Goal: Task Accomplishment & Management: Manage account settings

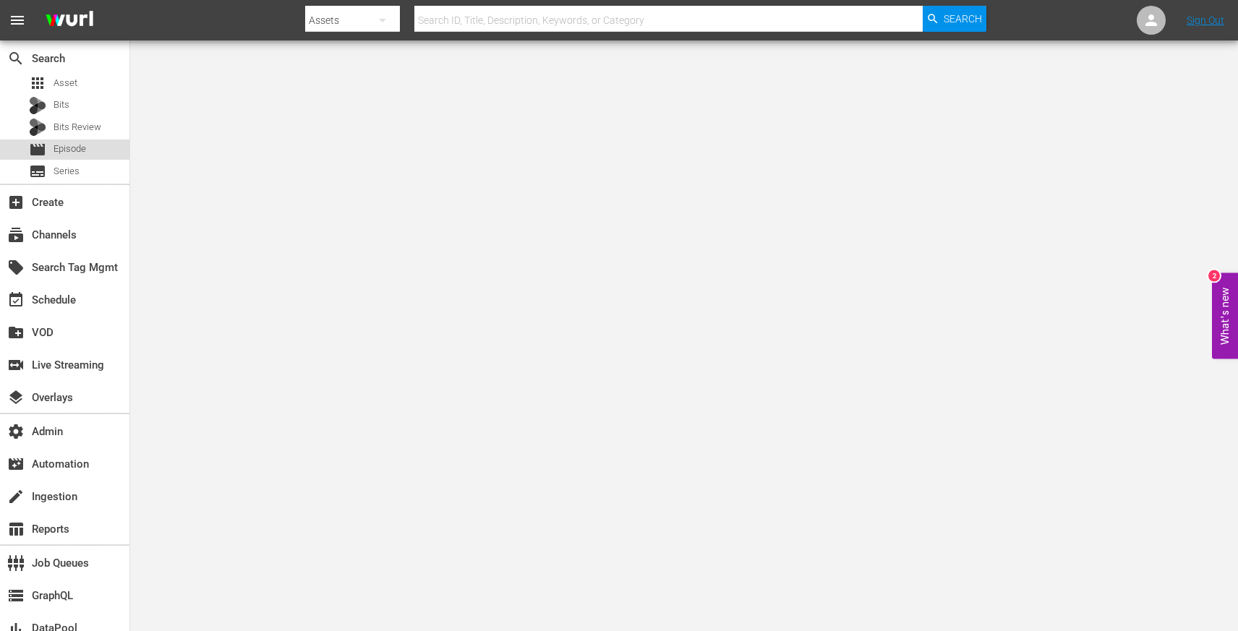
click at [77, 146] on span "Episode" at bounding box center [70, 149] width 33 height 14
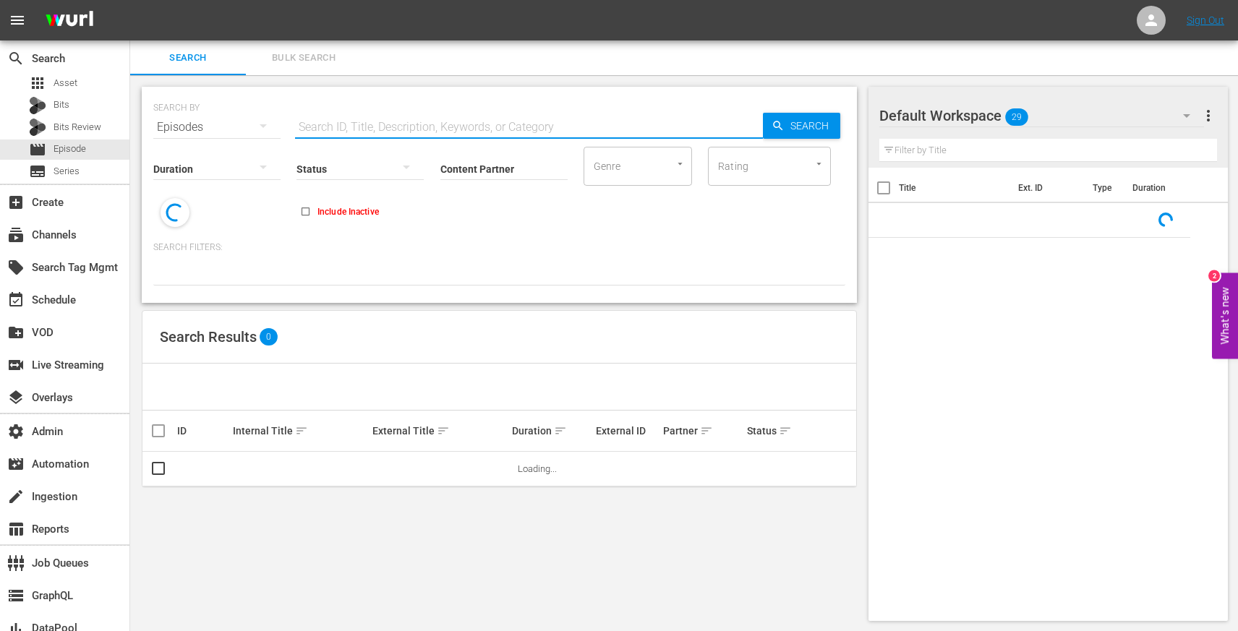
click at [405, 131] on input "text" at bounding box center [529, 127] width 468 height 35
paste input "This Beautiful Fantastic"
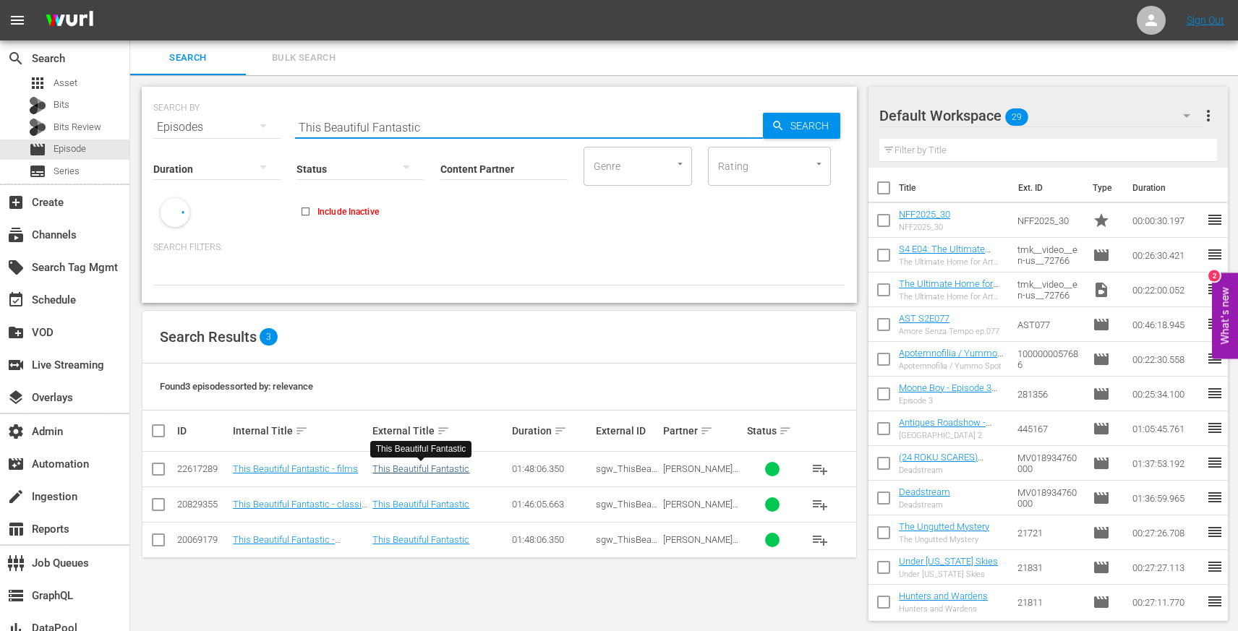
type input "This Beautiful Fantastic"
click at [404, 466] on link "This Beautiful Fantastic" at bounding box center [420, 469] width 97 height 11
click at [405, 497] on td "This Beautiful Fantastic" at bounding box center [440, 504] width 140 height 35
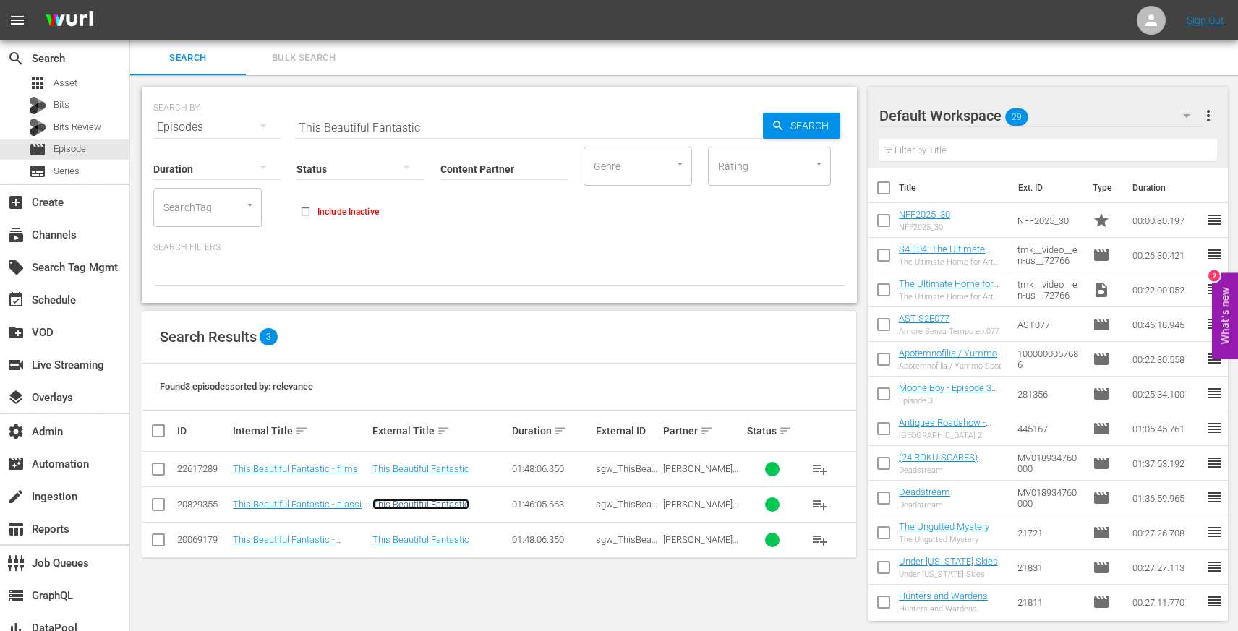
click at [405, 504] on link "This Beautiful Fantastic" at bounding box center [420, 504] width 97 height 11
click at [404, 538] on link "This Beautiful Fantastic" at bounding box center [420, 539] width 97 height 11
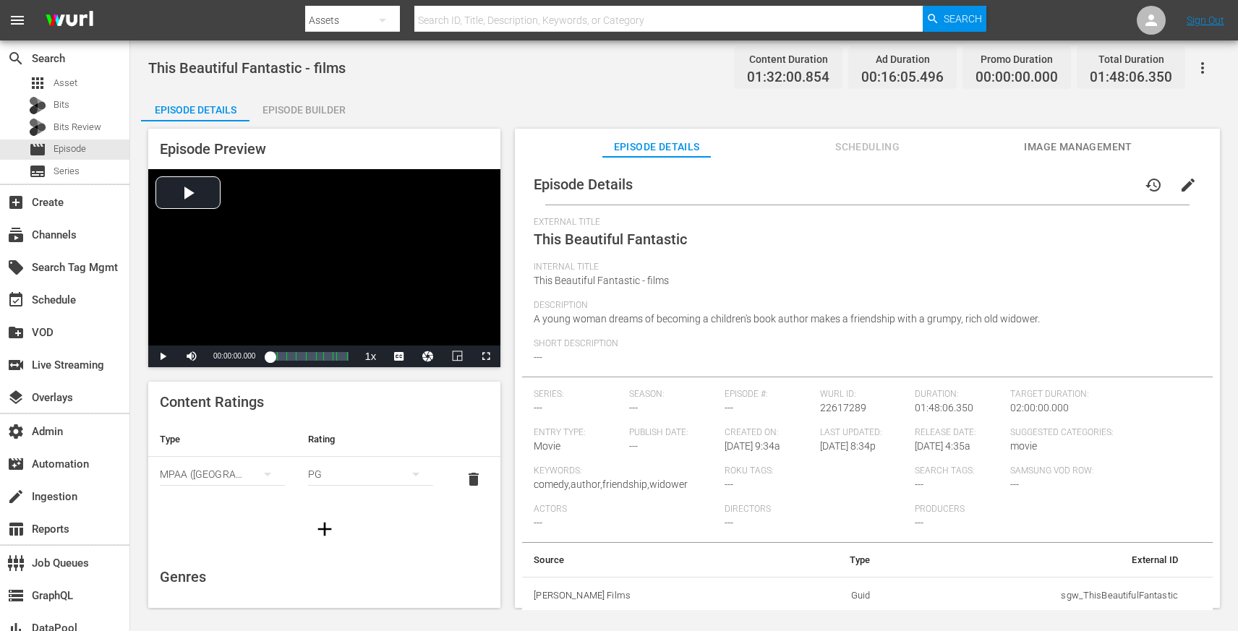
click at [879, 131] on button "Scheduling" at bounding box center [868, 143] width 108 height 29
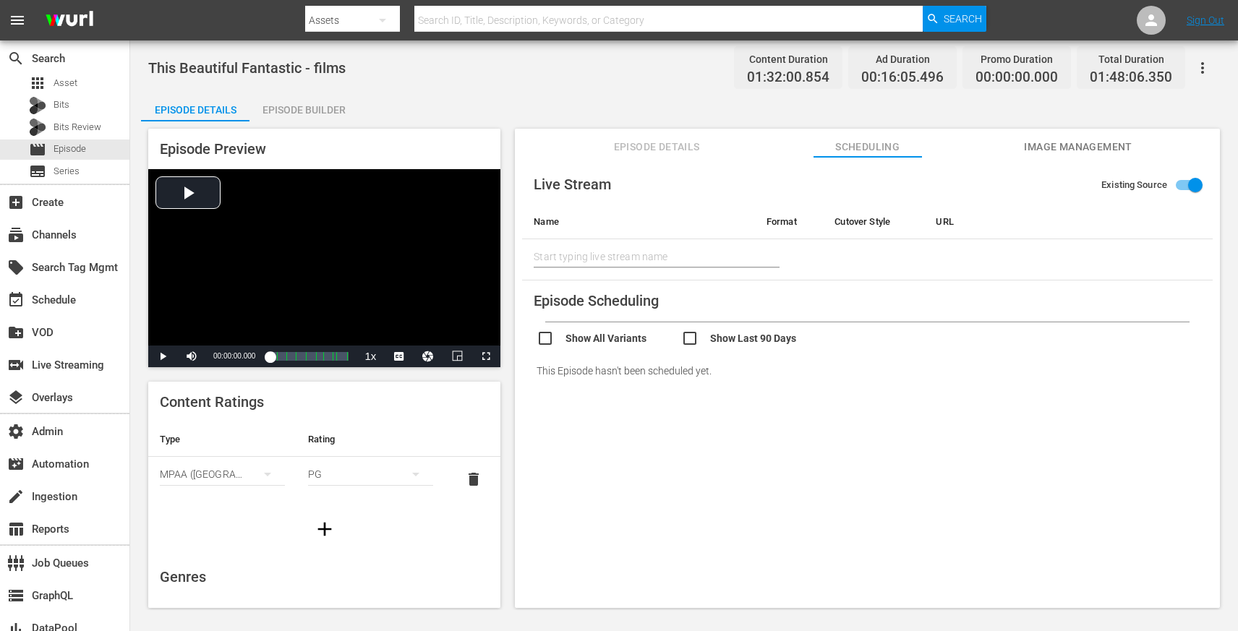
click at [694, 336] on input "checkbox" at bounding box center [753, 340] width 145 height 21
checkbox input "true"
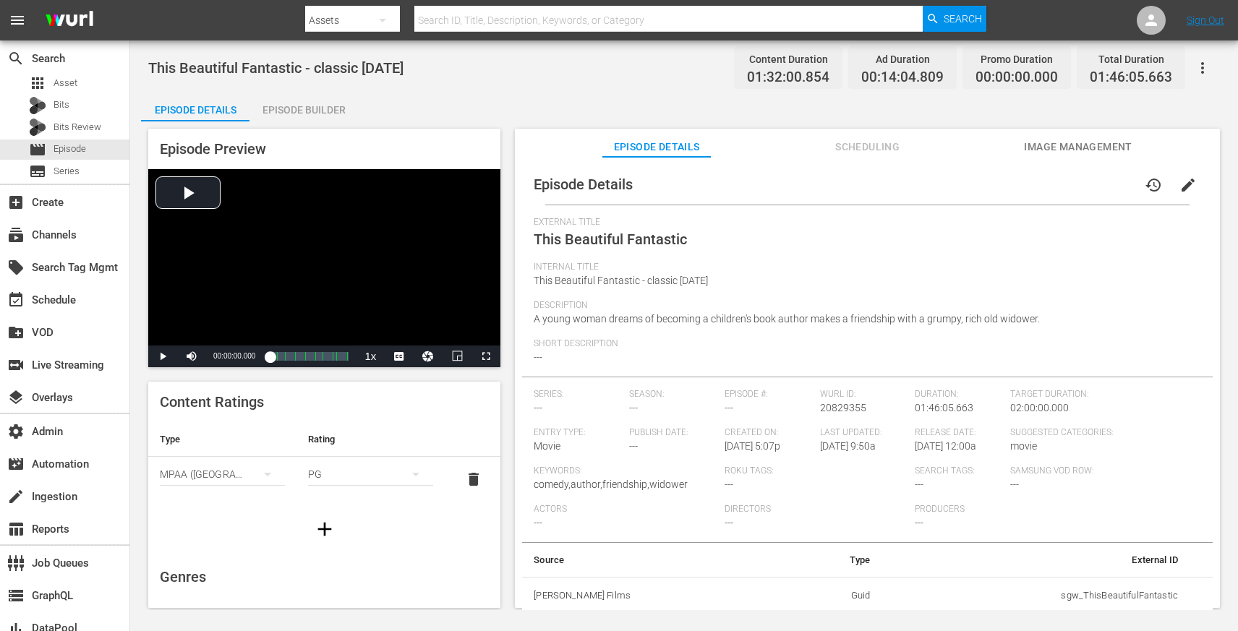
click at [879, 131] on button "Scheduling" at bounding box center [868, 143] width 108 height 29
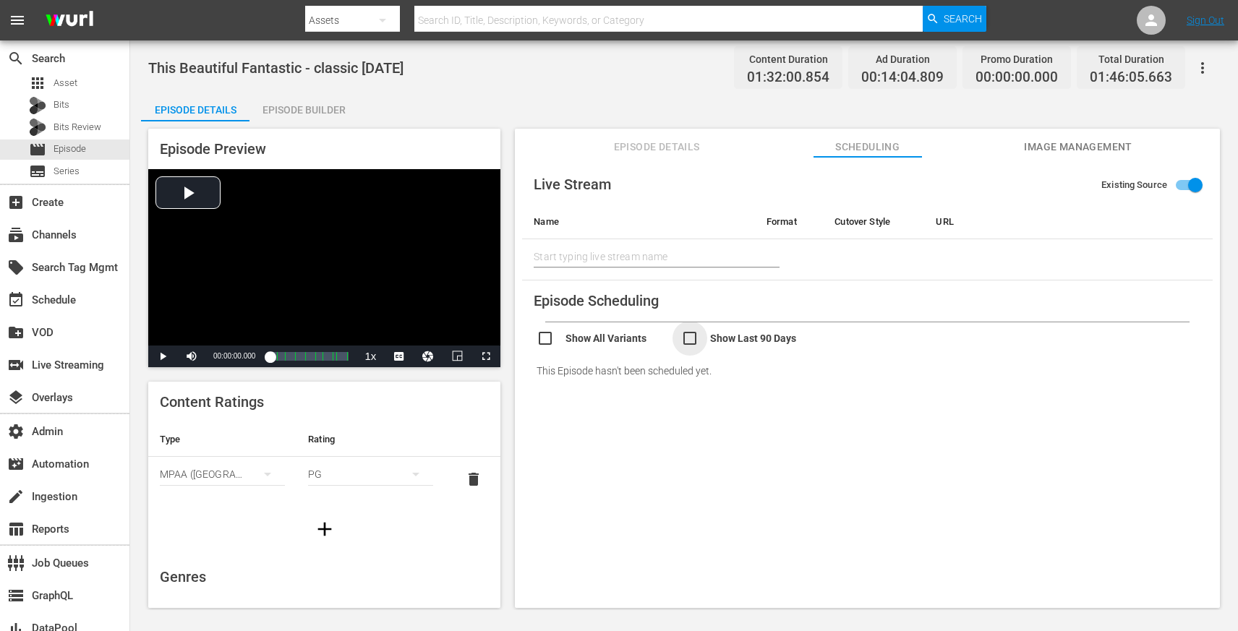
click at [694, 336] on input "checkbox" at bounding box center [753, 340] width 145 height 21
checkbox input "true"
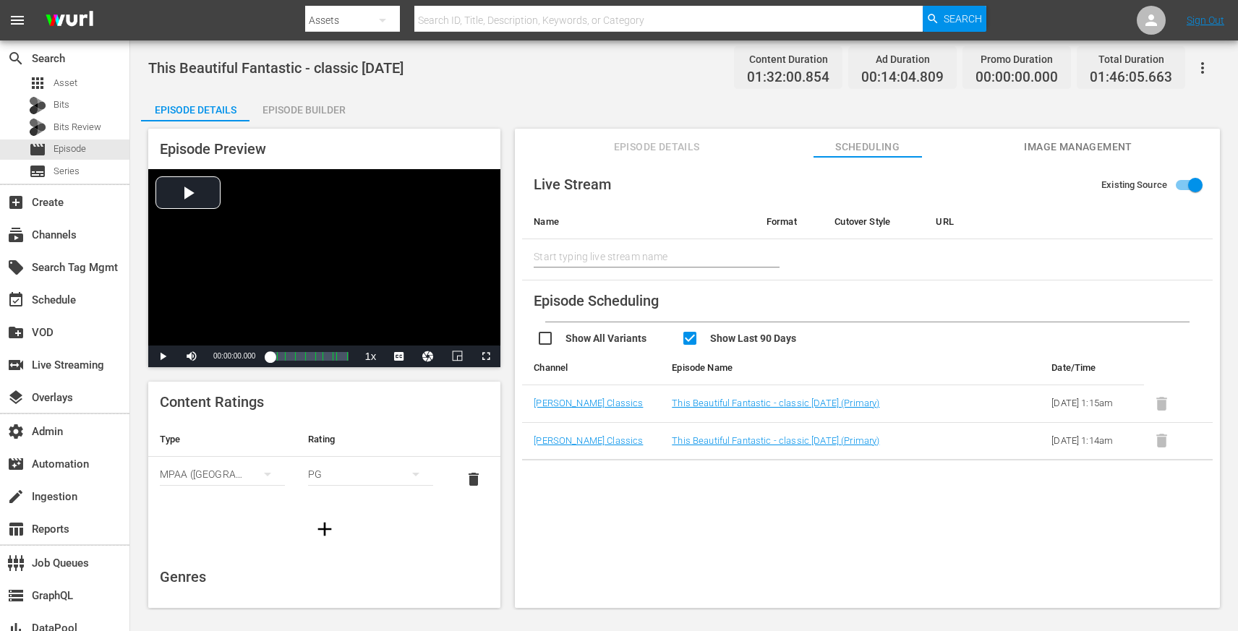
click at [295, 106] on div "Episode Builder" at bounding box center [303, 110] width 108 height 35
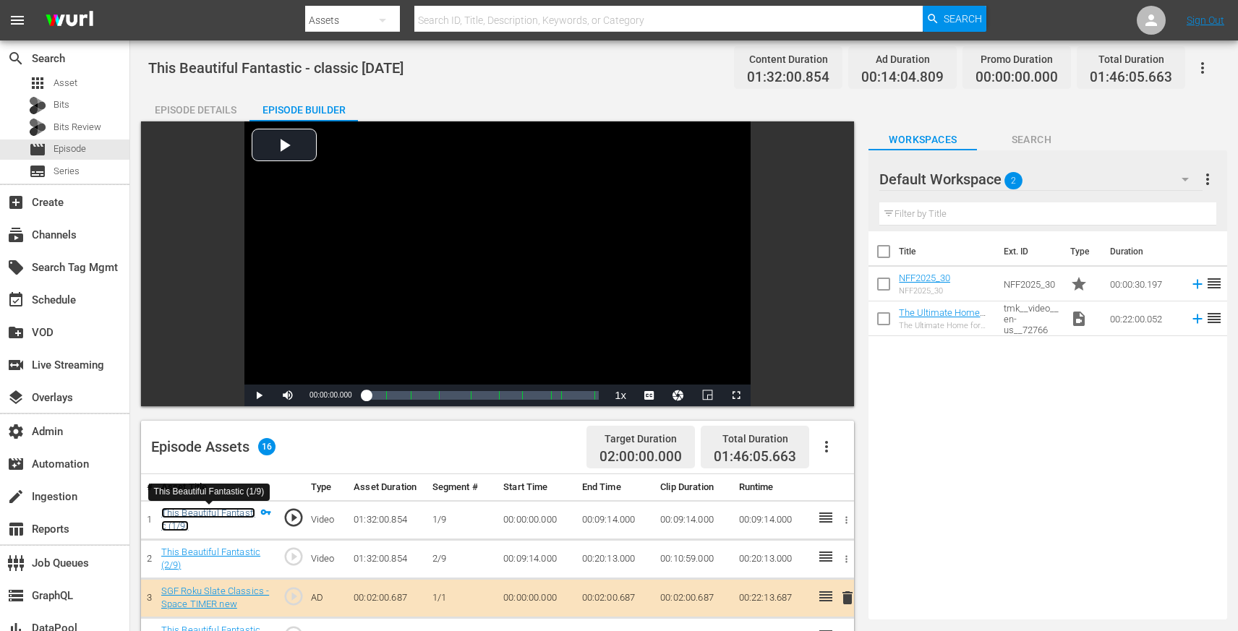
click at [175, 517] on link "This Beautiful Fantastic (1/9)" at bounding box center [208, 520] width 94 height 25
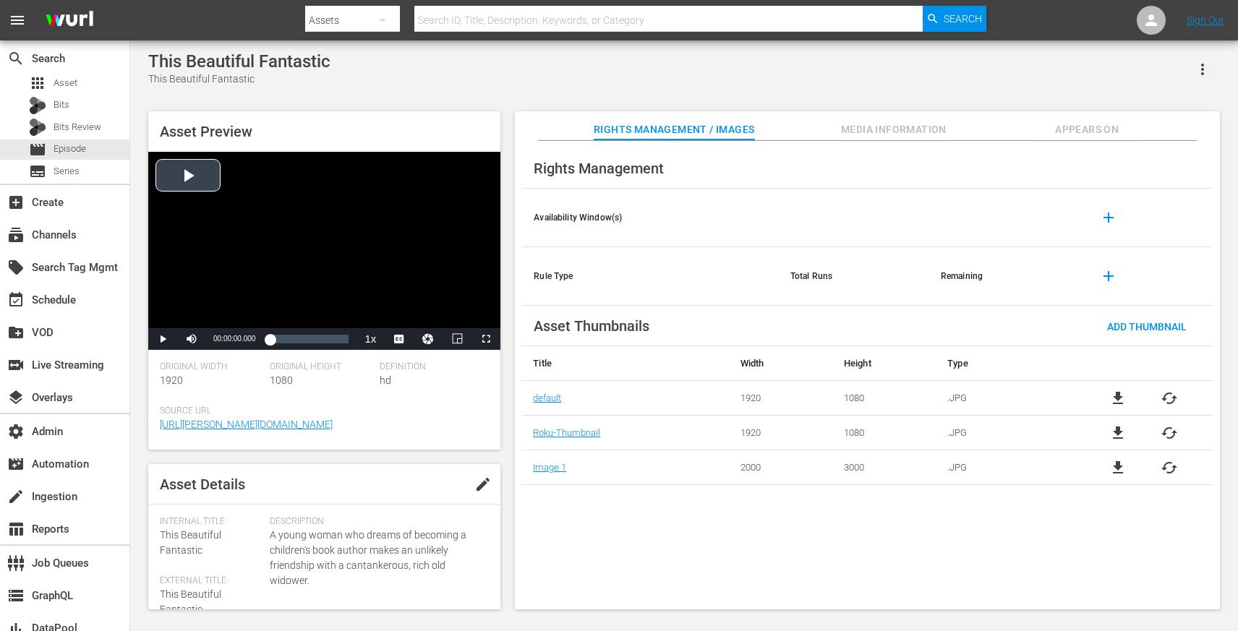
click at [283, 307] on div "Video Player" at bounding box center [324, 240] width 352 height 176
click at [293, 341] on div "00:27:00.801" at bounding box center [293, 339] width 1 height 14
click at [406, 307] on span "english" at bounding box center [398, 304] width 27 height 10
click at [308, 339] on div "Loaded : 29.92% 00:44:44.451 00:27:02.597" at bounding box center [309, 339] width 79 height 14
click at [402, 318] on span "en-us" at bounding box center [399, 320] width 22 height 10
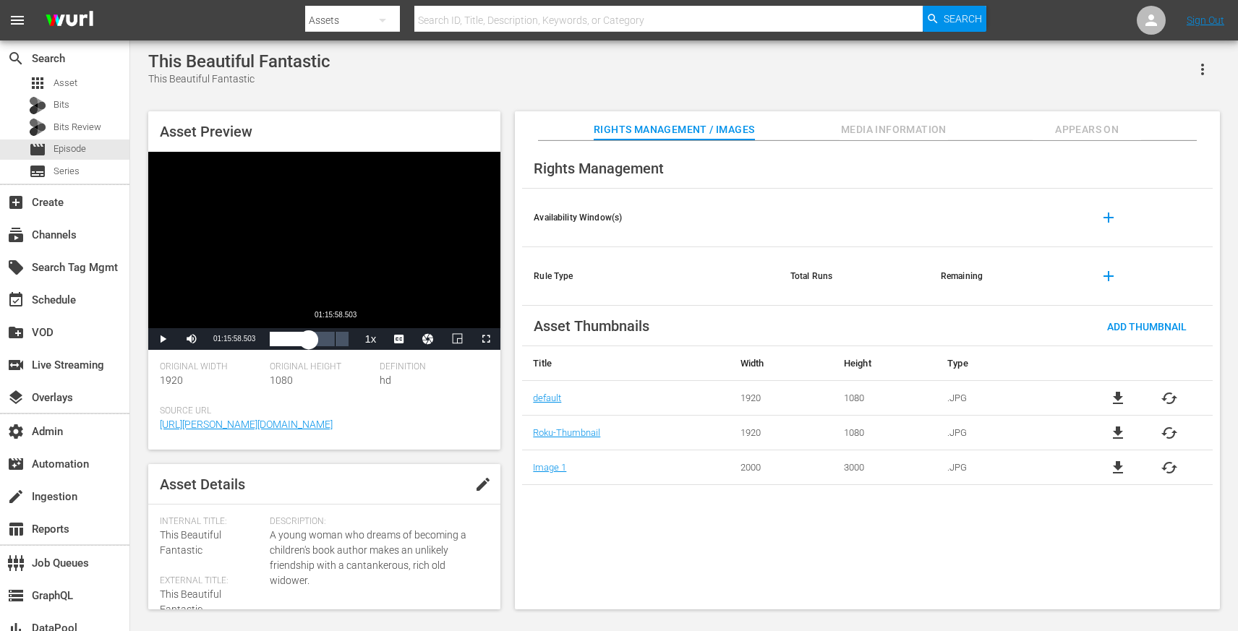
click at [335, 340] on div "01:15:58.503" at bounding box center [335, 339] width 1 height 14
click at [259, 262] on div "Video Player" at bounding box center [324, 240] width 352 height 176
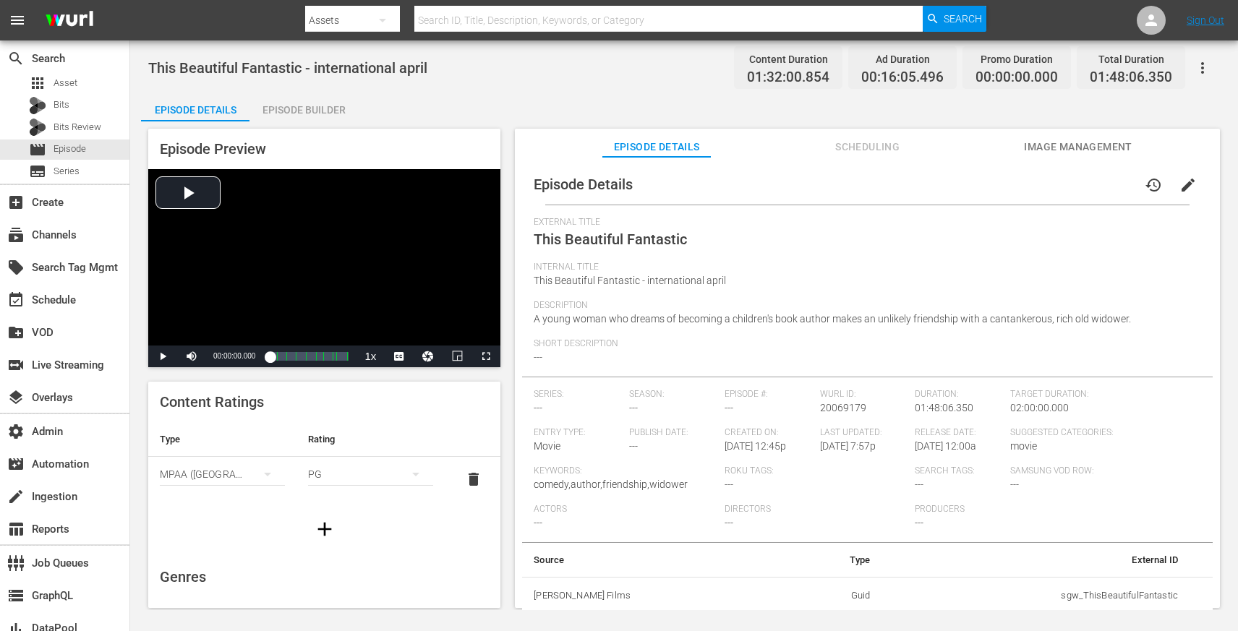
click at [879, 131] on button "Scheduling" at bounding box center [868, 143] width 108 height 29
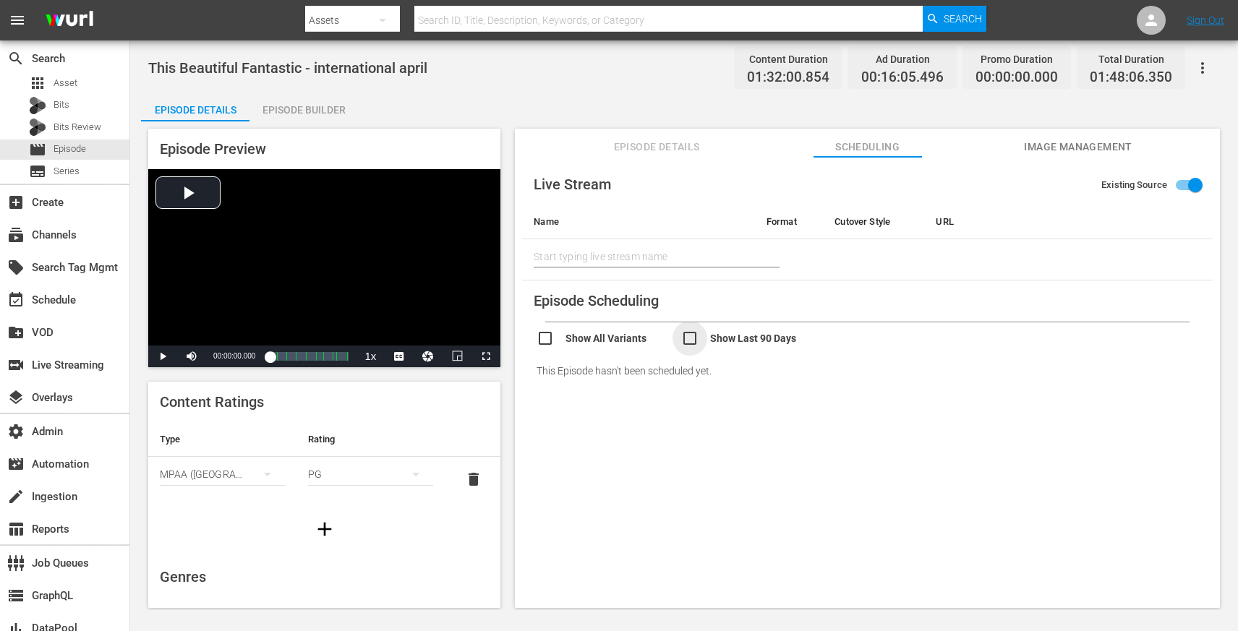
click at [694, 336] on input "checkbox" at bounding box center [753, 340] width 145 height 21
checkbox input "true"
